Goal: Check status: Check status

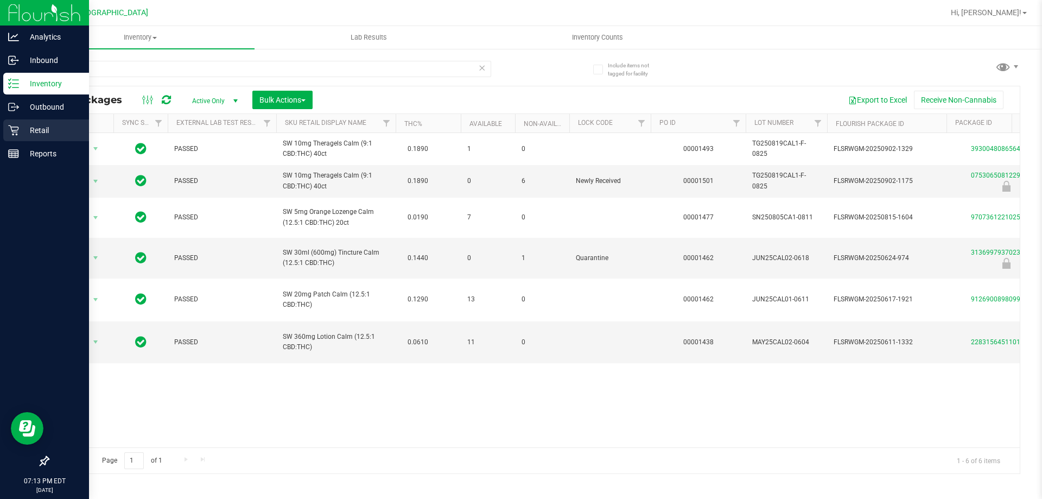
click at [25, 130] on p "Retail" at bounding box center [51, 130] width 65 height 13
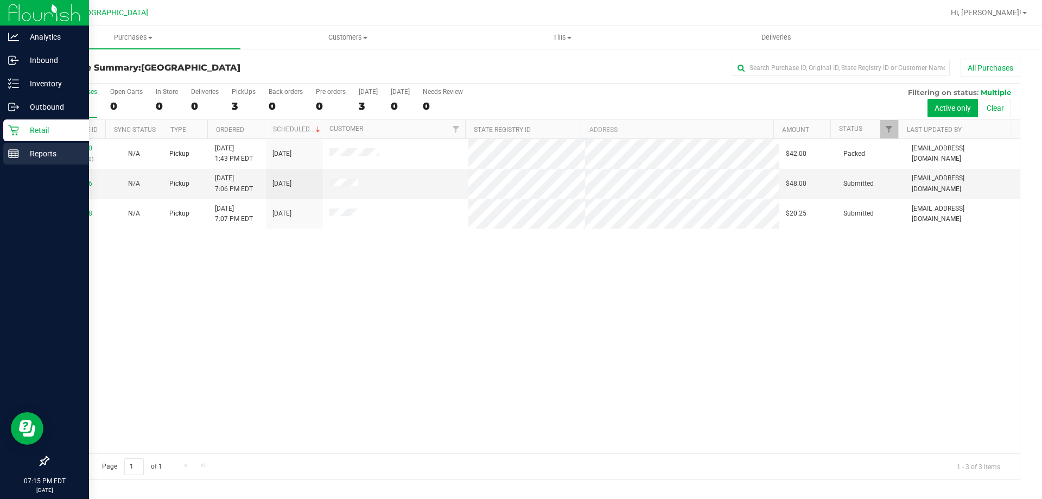
click at [52, 161] on div "Reports" at bounding box center [46, 154] width 86 height 22
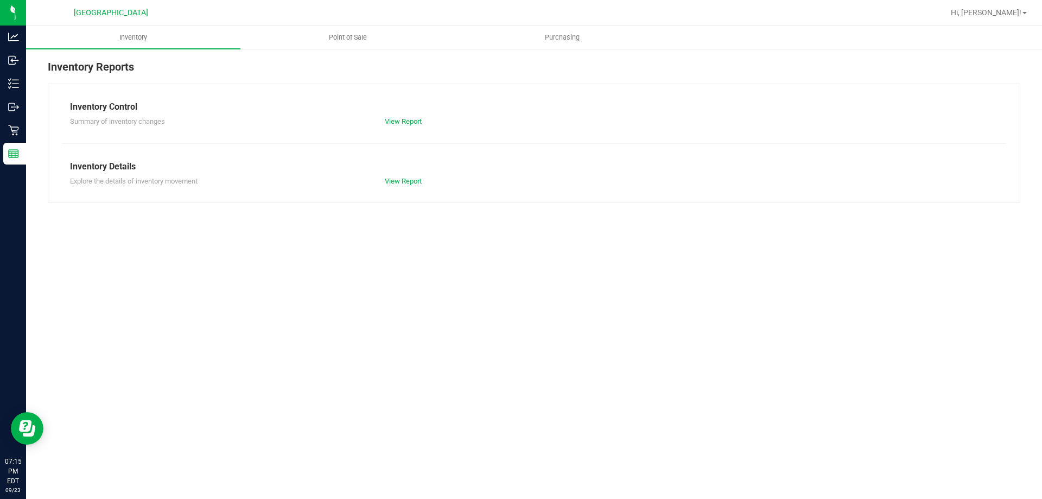
click at [355, 14] on div at bounding box center [568, 12] width 749 height 21
click at [353, 41] on span "Point of Sale" at bounding box center [347, 38] width 67 height 10
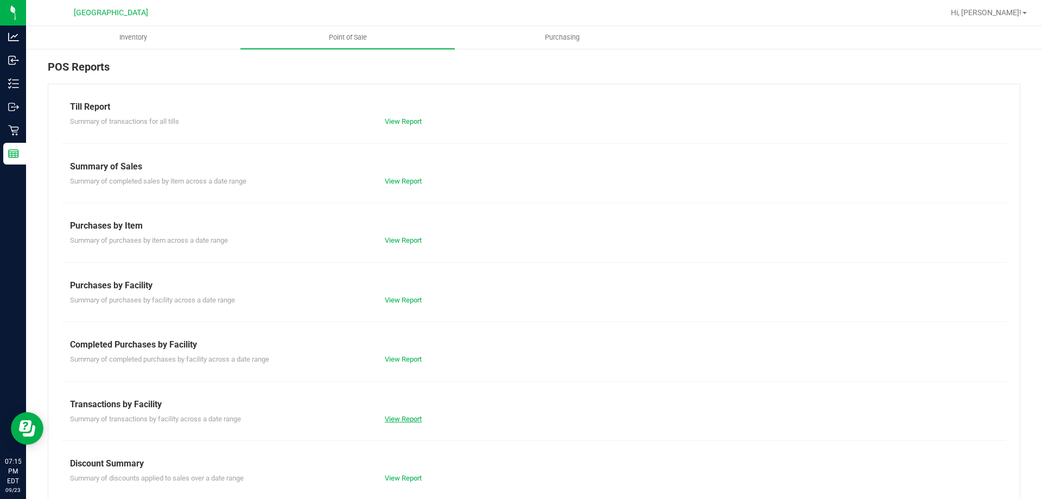
click at [397, 415] on link "View Report" at bounding box center [403, 419] width 37 height 8
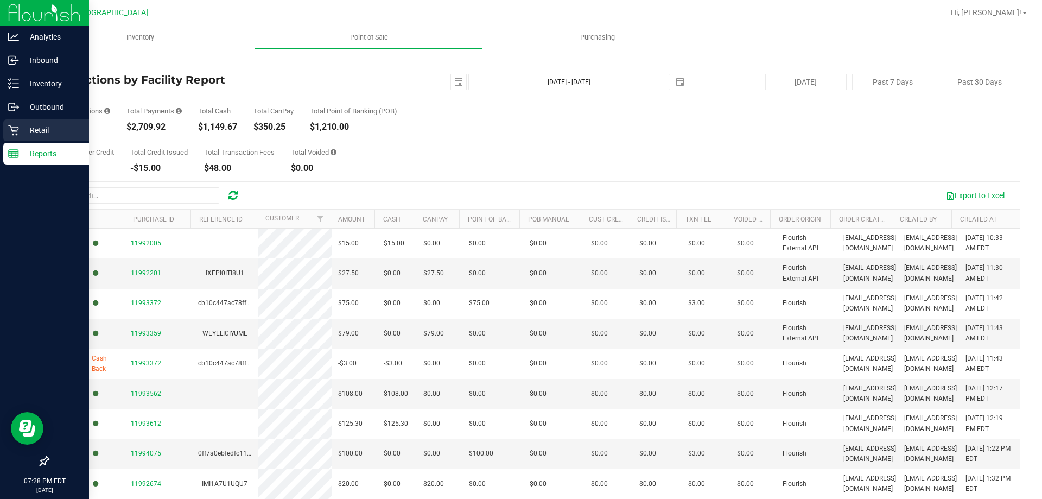
click at [20, 135] on p "Retail" at bounding box center [51, 130] width 65 height 13
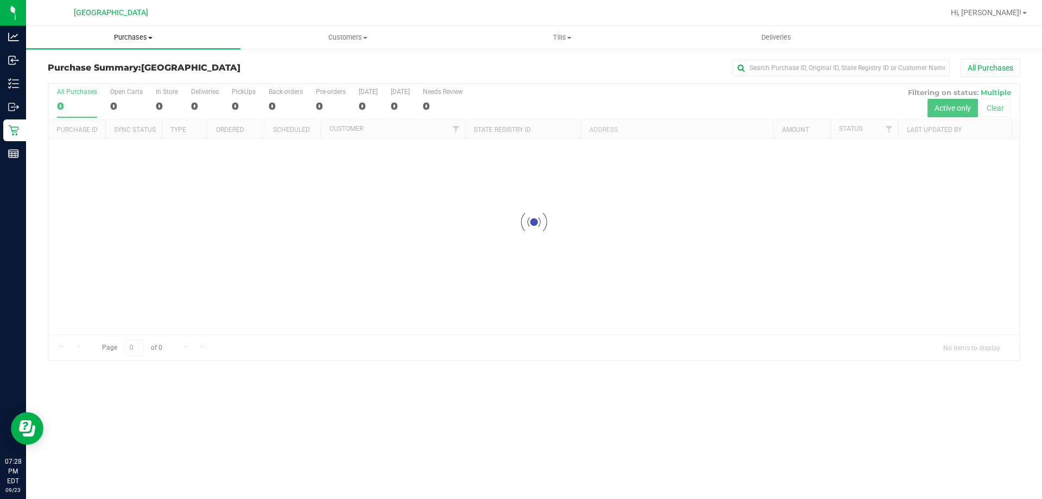
click at [137, 44] on uib-tab-heading "Purchases Summary of purchases Fulfillment All purchases" at bounding box center [133, 37] width 214 height 23
click at [123, 65] on span "Summary of purchases" at bounding box center [81, 65] width 111 height 9
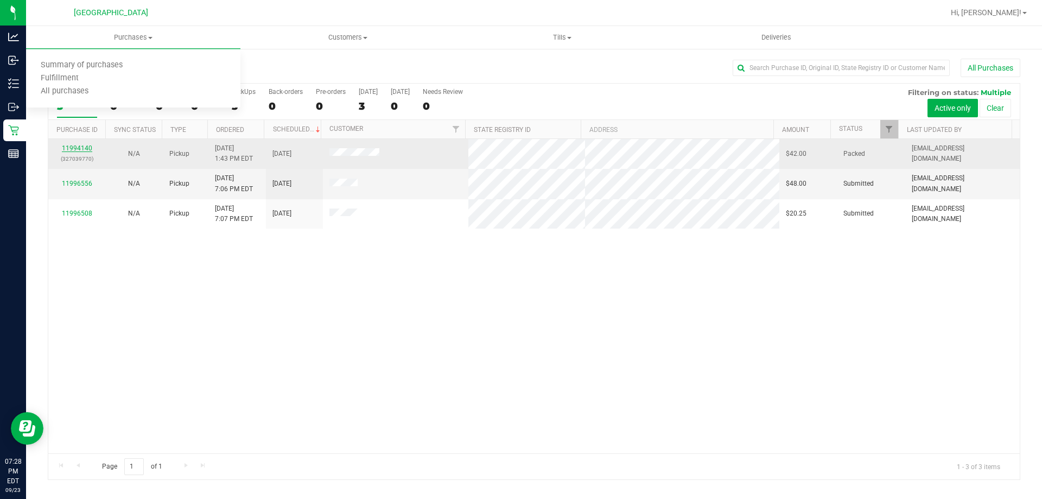
click at [68, 145] on link "11994140" at bounding box center [77, 148] width 30 height 8
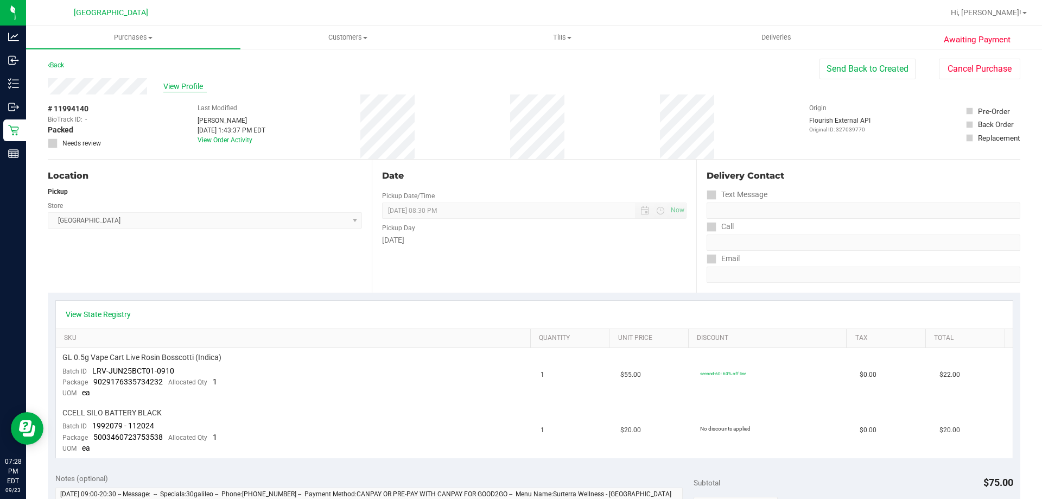
click at [193, 82] on span "View Profile" at bounding box center [184, 86] width 43 height 11
